Goal: Information Seeking & Learning: Learn about a topic

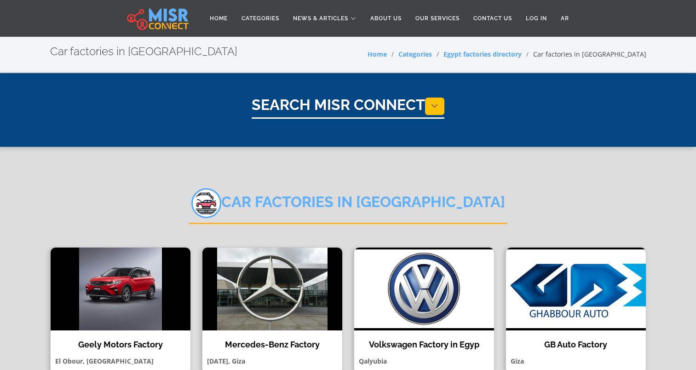
select select "**********"
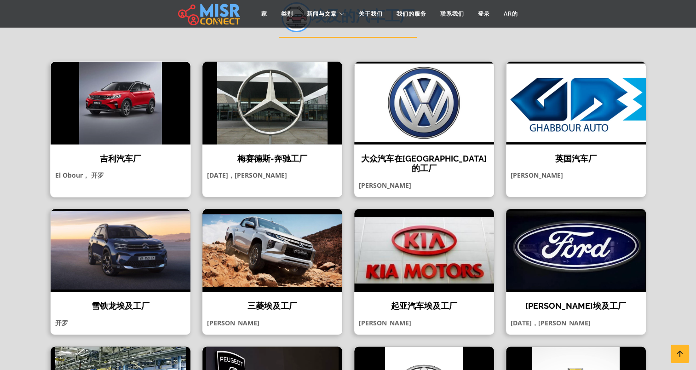
scroll to position [184, 0]
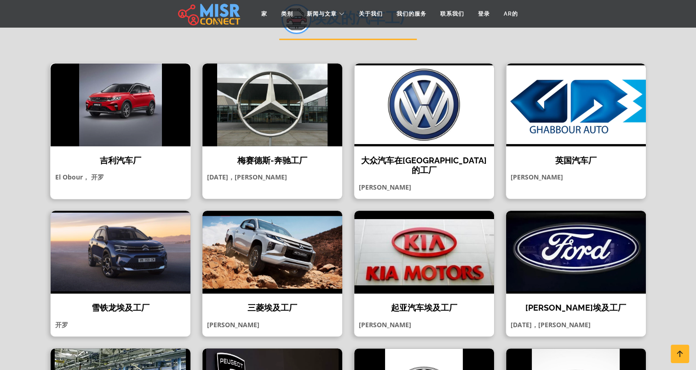
click at [117, 162] on h4 "吉利汽车厂" at bounding box center [121, 161] width 126 height 10
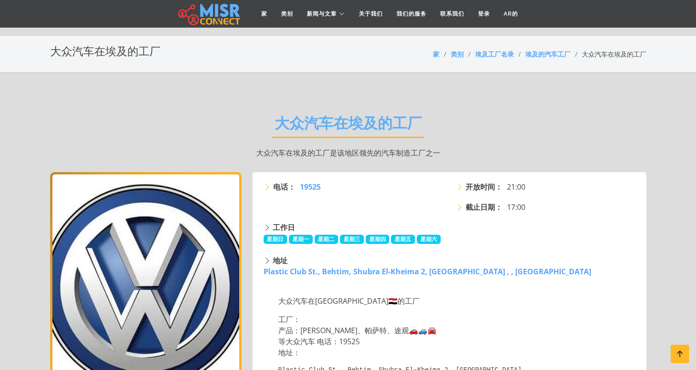
scroll to position [92, 0]
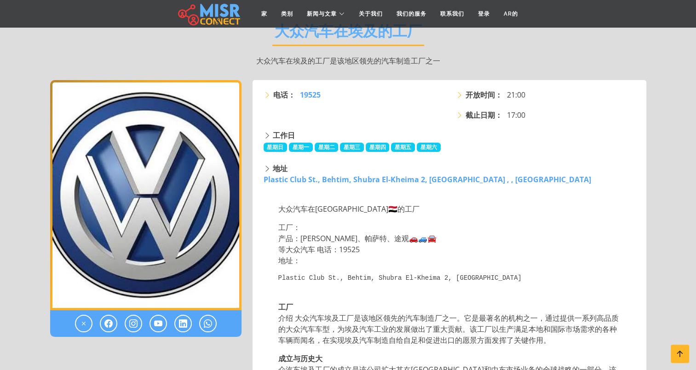
drag, startPoint x: 0, startPoint y: 0, endPoint x: 456, endPoint y: 136, distance: 476.1
click at [456, 136] on div "工作日" at bounding box center [451, 135] width 374 height 11
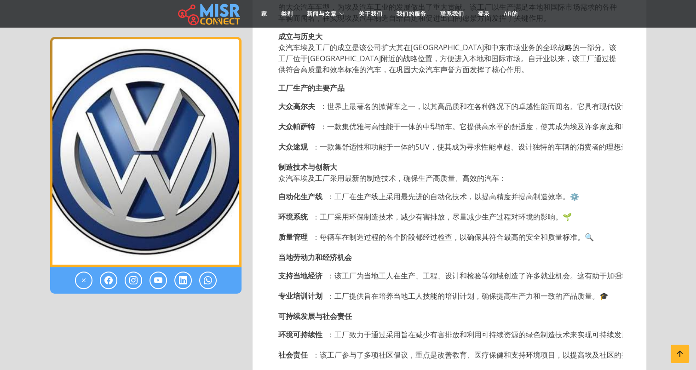
scroll to position [506, 0]
